Goal: Task Accomplishment & Management: Manage account settings

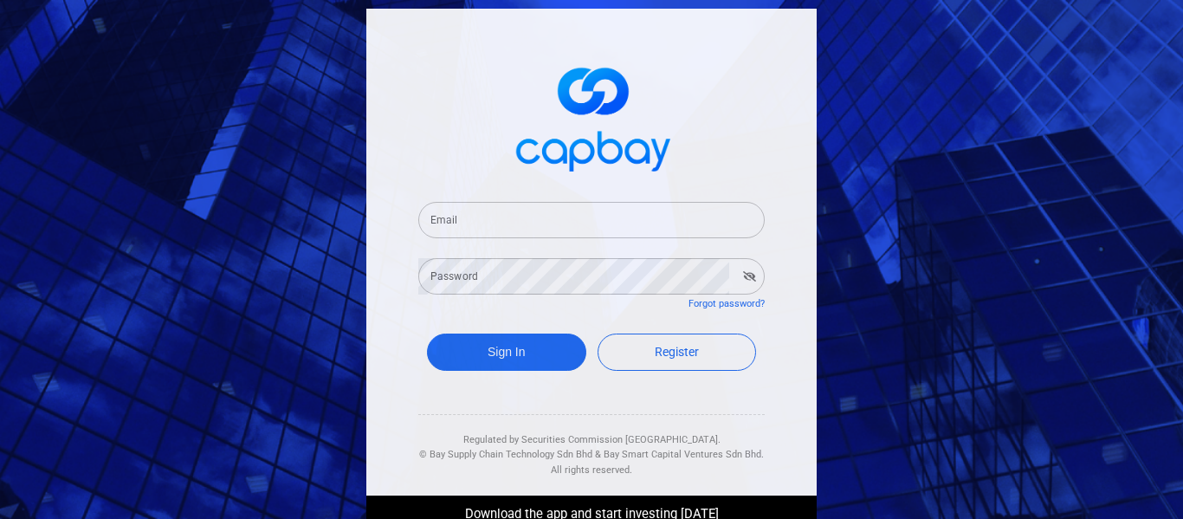
click at [661, 215] on input "Email" at bounding box center [591, 220] width 346 height 36
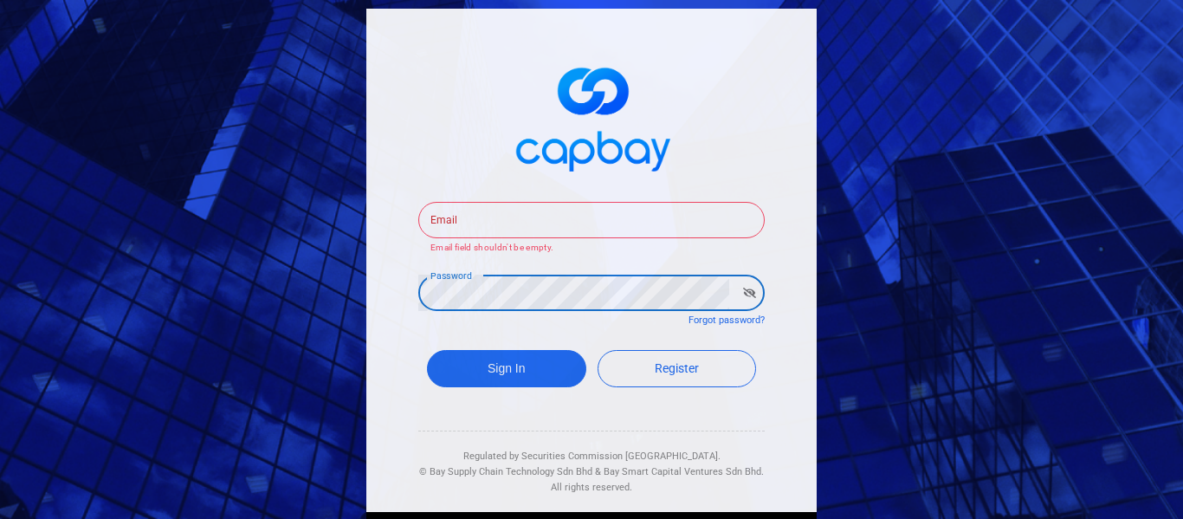
click at [611, 210] on input "Email" at bounding box center [591, 220] width 346 height 36
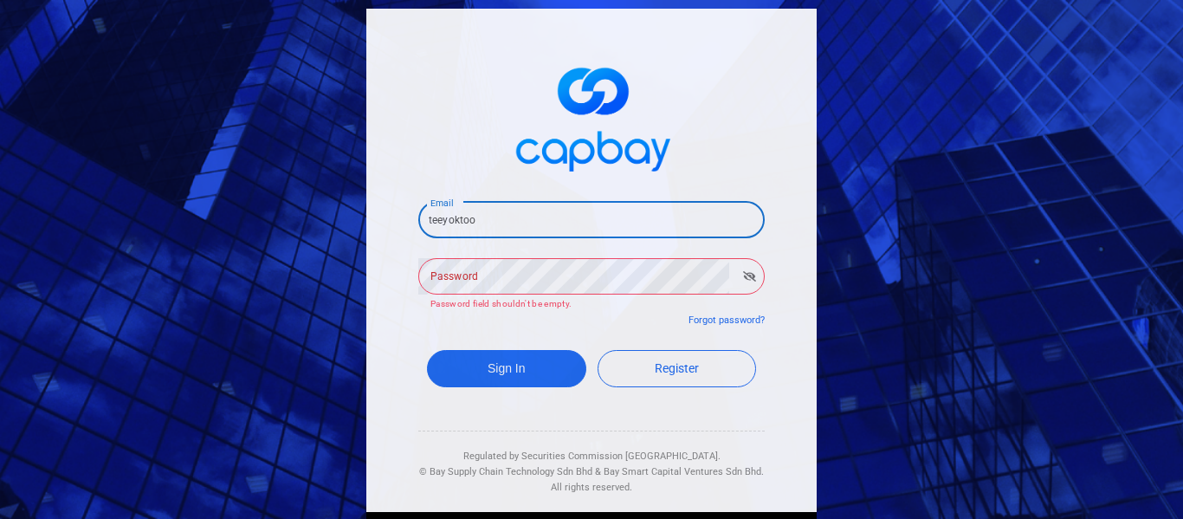
click at [619, 206] on input "teeyoktoo" at bounding box center [591, 220] width 346 height 36
drag, startPoint x: 609, startPoint y: 220, endPoint x: 132, endPoint y: 242, distance: 477.6
click at [132, 242] on div "Email teeyoktoo Email Password Password Password field shouldn't be empty. Forg…" at bounding box center [591, 259] width 1183 height 519
type input "tag"
drag, startPoint x: 497, startPoint y: 218, endPoint x: 255, endPoint y: 220, distance: 242.5
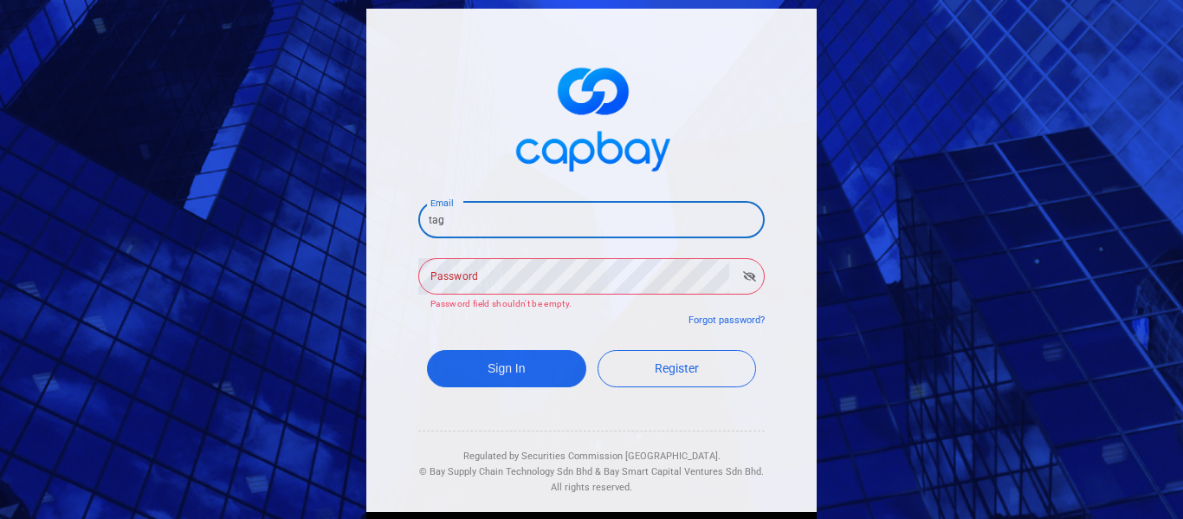
click at [255, 220] on div "Email tag Email Password Password Password field shouldn't be empty. Forgot pas…" at bounding box center [591, 259] width 1183 height 519
type input "[EMAIL_ADDRESS][DOMAIN_NAME]"
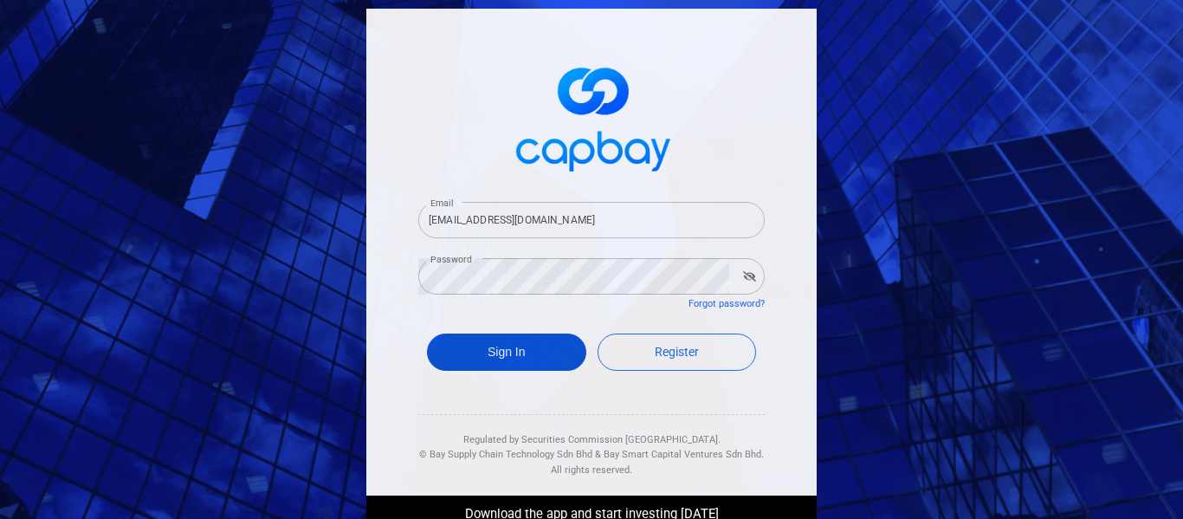
click at [480, 358] on button "Sign In" at bounding box center [506, 351] width 159 height 37
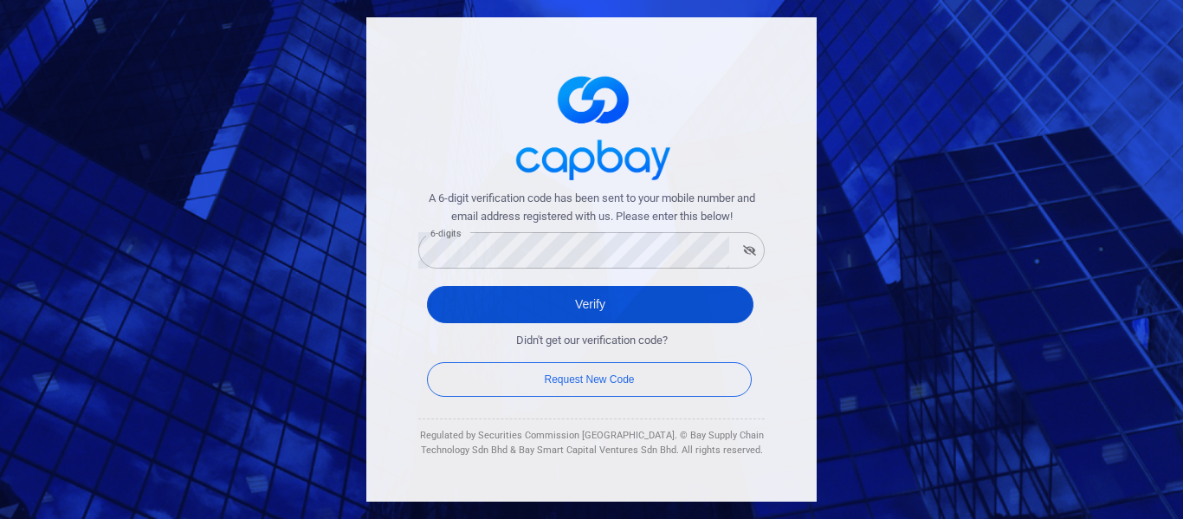
click at [576, 291] on button "Verify" at bounding box center [590, 304] width 326 height 37
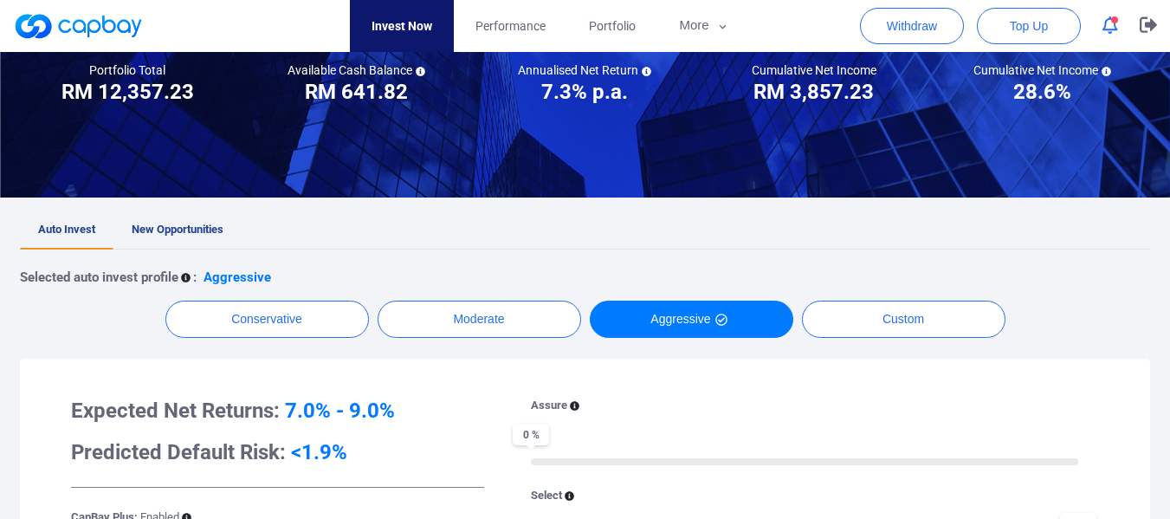
scroll to position [87, 0]
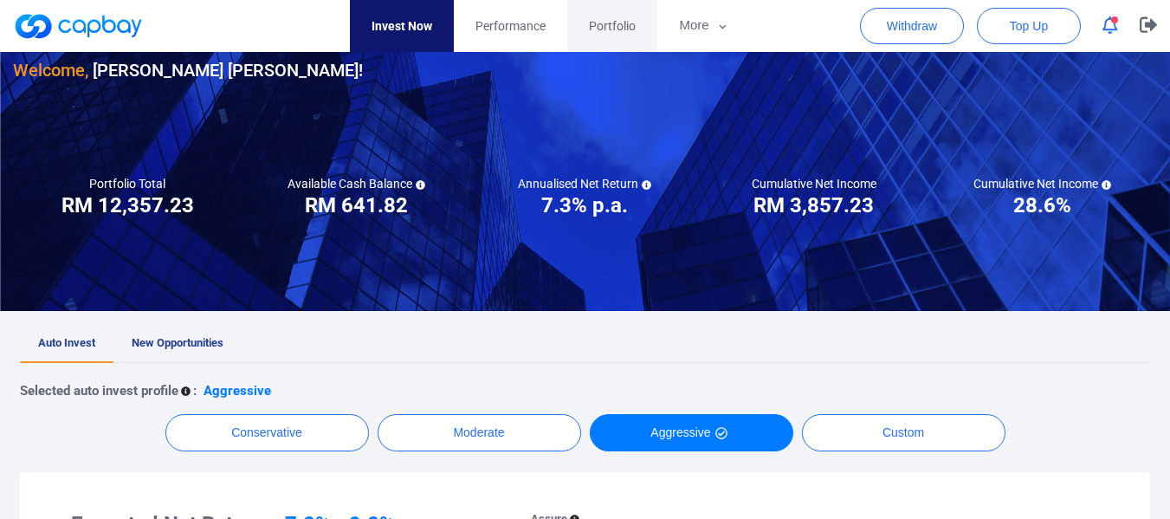
click at [620, 19] on span "Portfolio" at bounding box center [612, 25] width 47 height 19
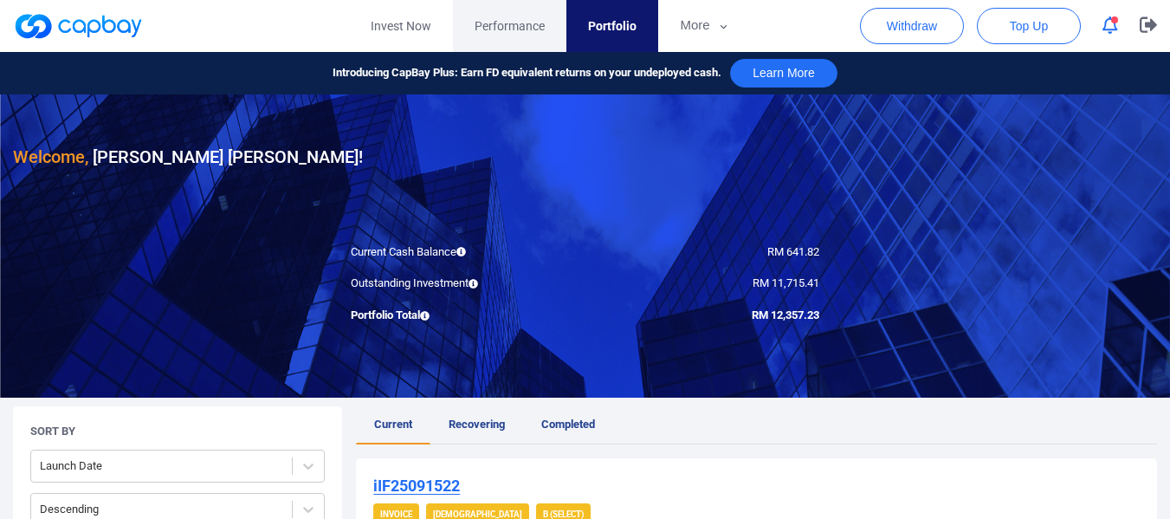
click at [494, 18] on span "Performance" at bounding box center [510, 25] width 70 height 19
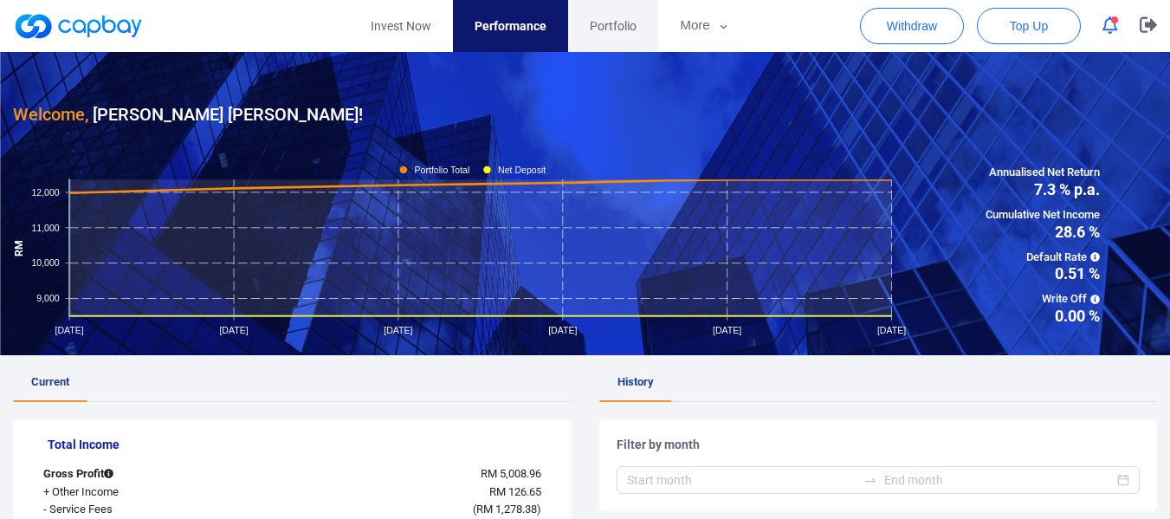
click at [593, 33] on span "Portfolio" at bounding box center [613, 25] width 47 height 19
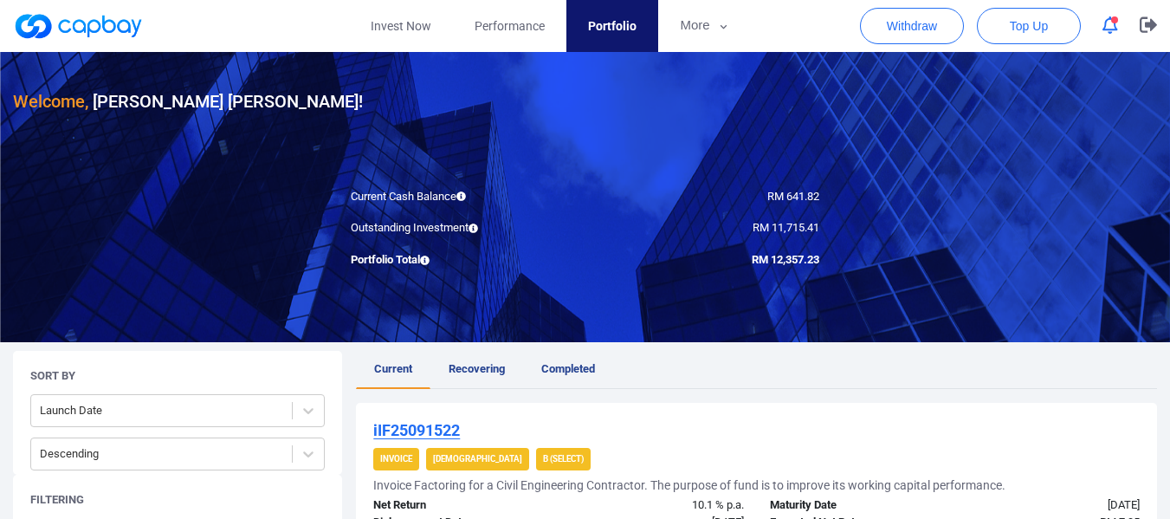
scroll to position [87, 0]
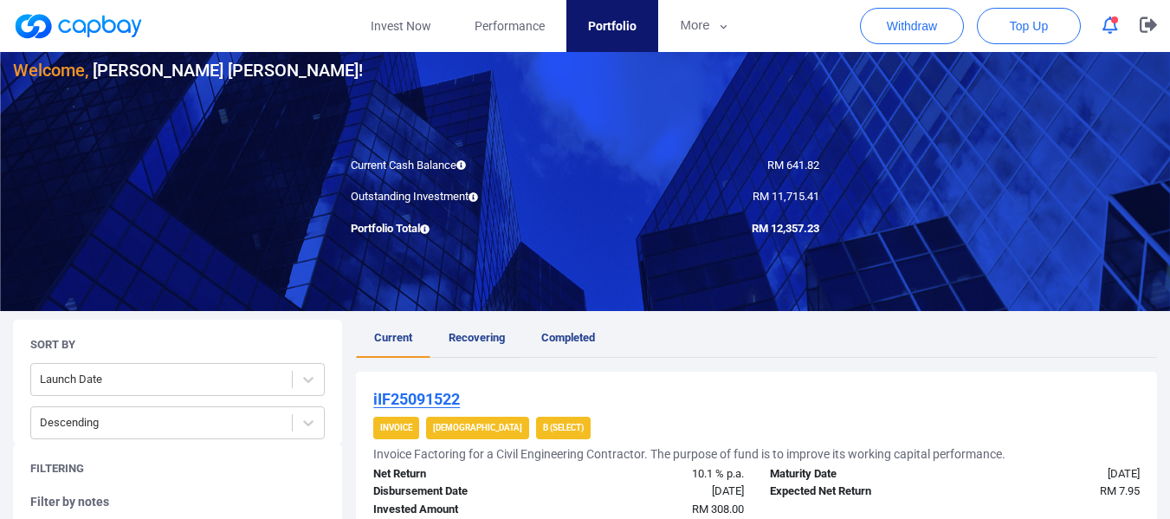
click at [475, 336] on span "Recovering" at bounding box center [477, 337] width 56 height 13
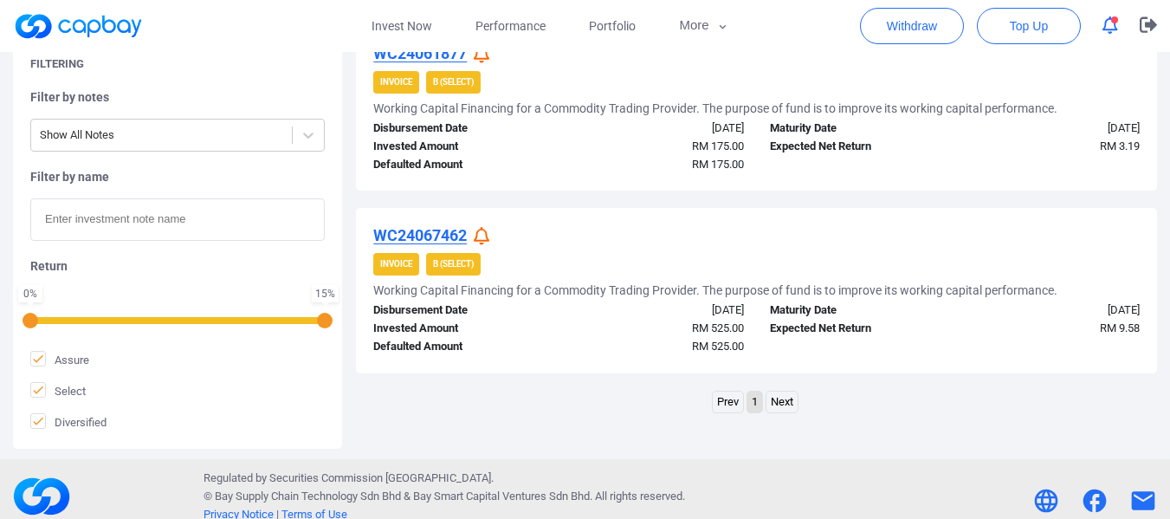
scroll to position [937, 0]
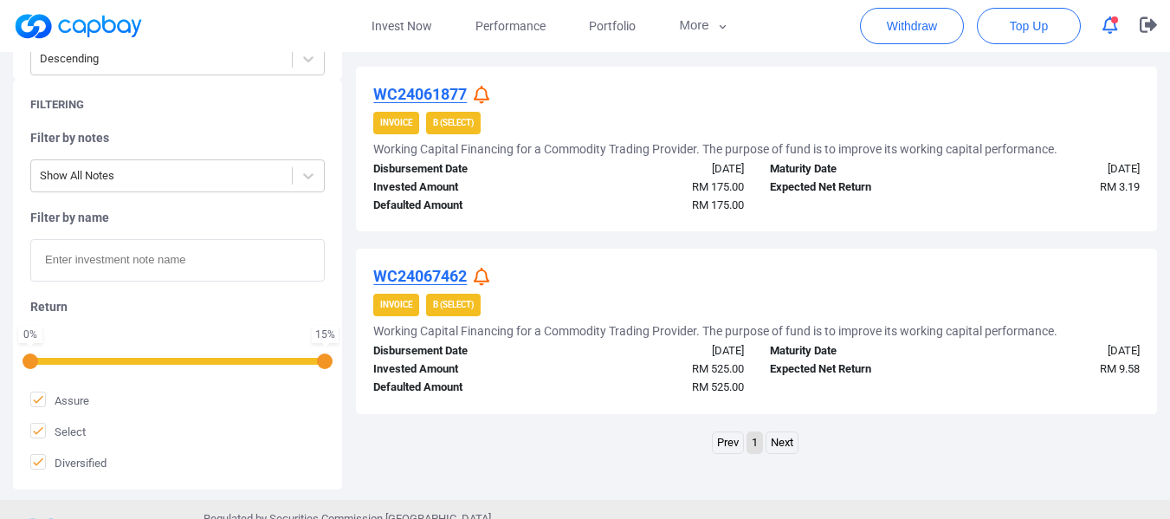
click at [488, 286] on icon at bounding box center [482, 277] width 16 height 18
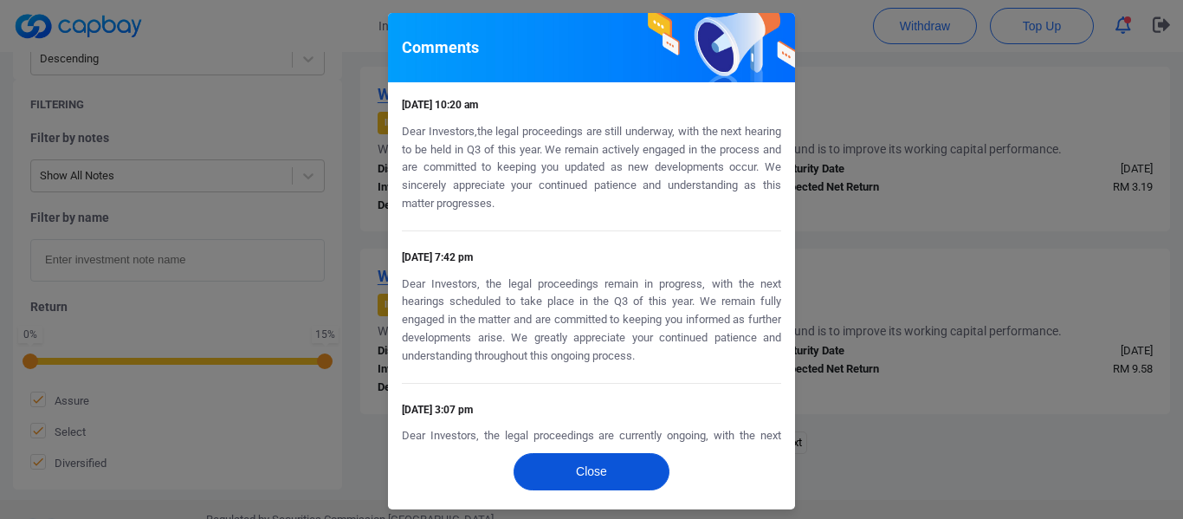
click at [619, 464] on button "Close" at bounding box center [592, 471] width 156 height 37
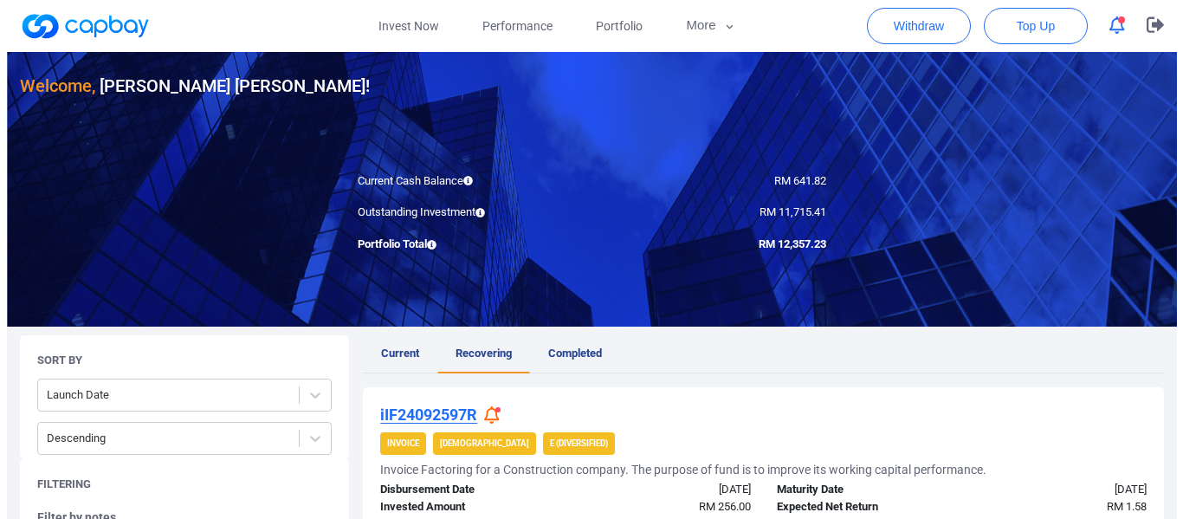
scroll to position [0, 0]
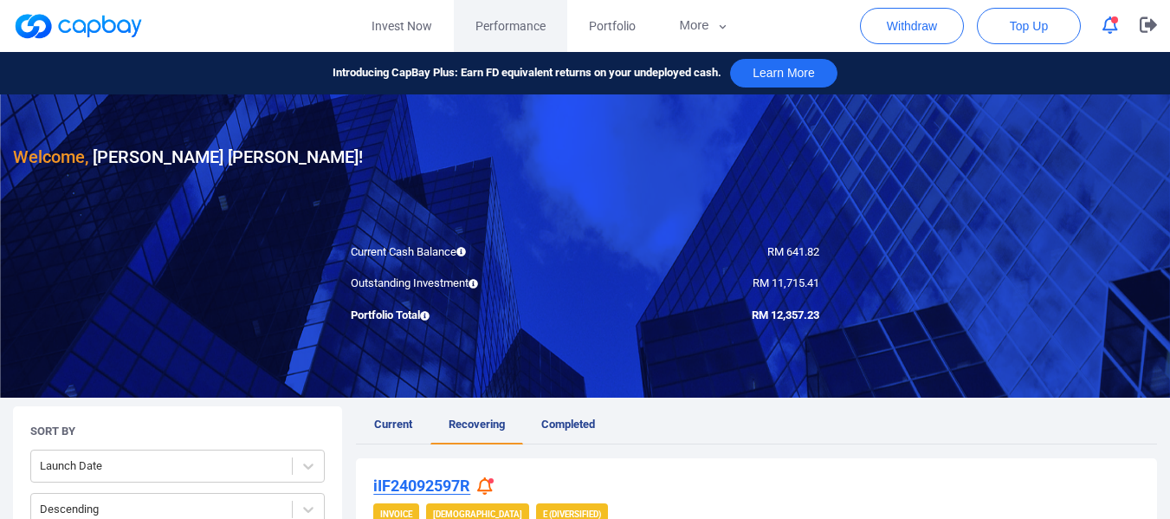
click at [473, 36] on link "Performance" at bounding box center [510, 26] width 113 height 52
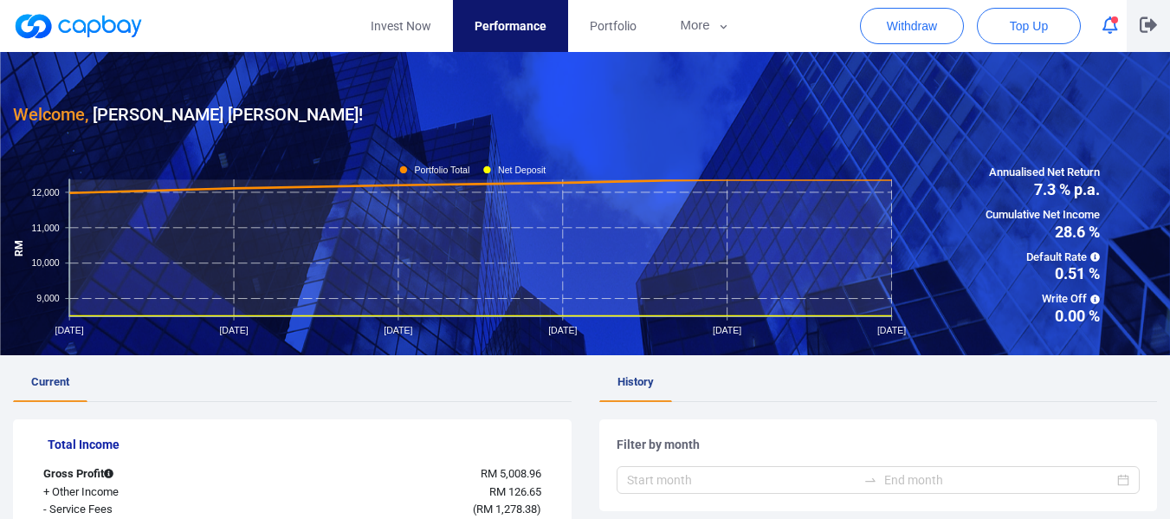
click at [1131, 38] on button "button" at bounding box center [1148, 26] width 43 height 52
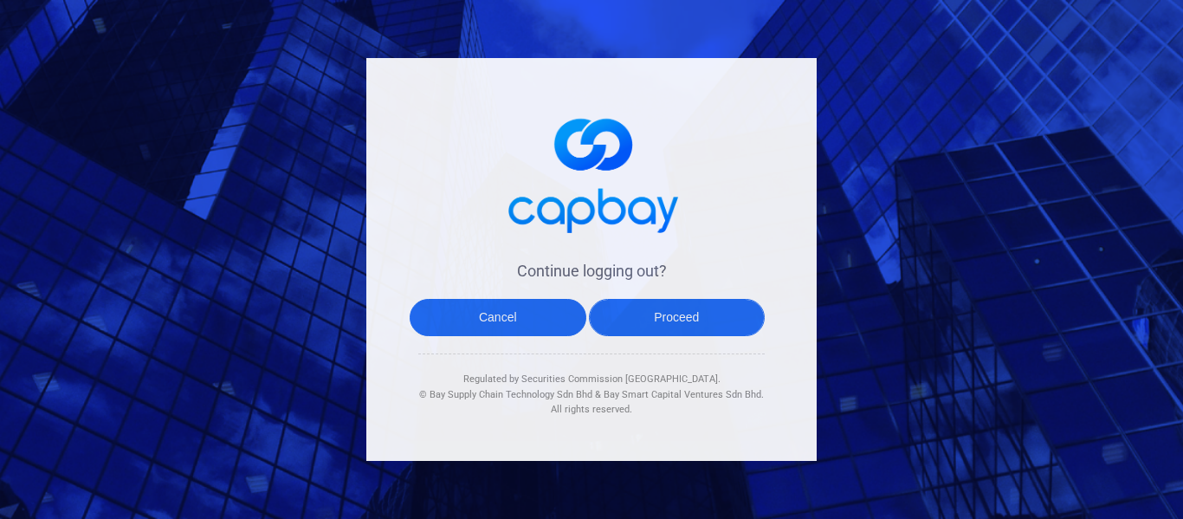
click at [635, 320] on button "Proceed" at bounding box center [677, 317] width 177 height 37
